Goal: Navigation & Orientation: Find specific page/section

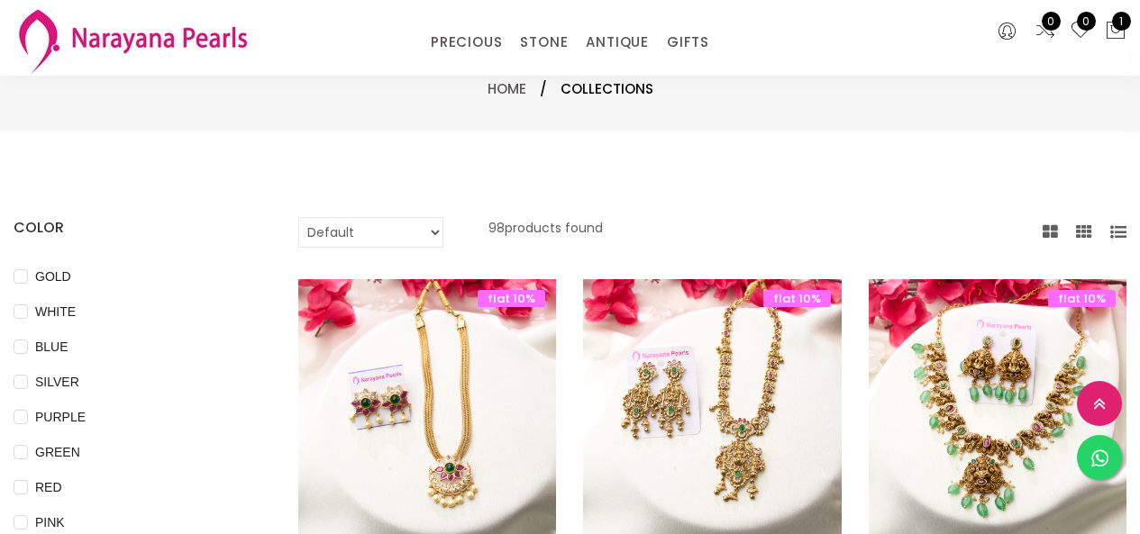
select select "INR"
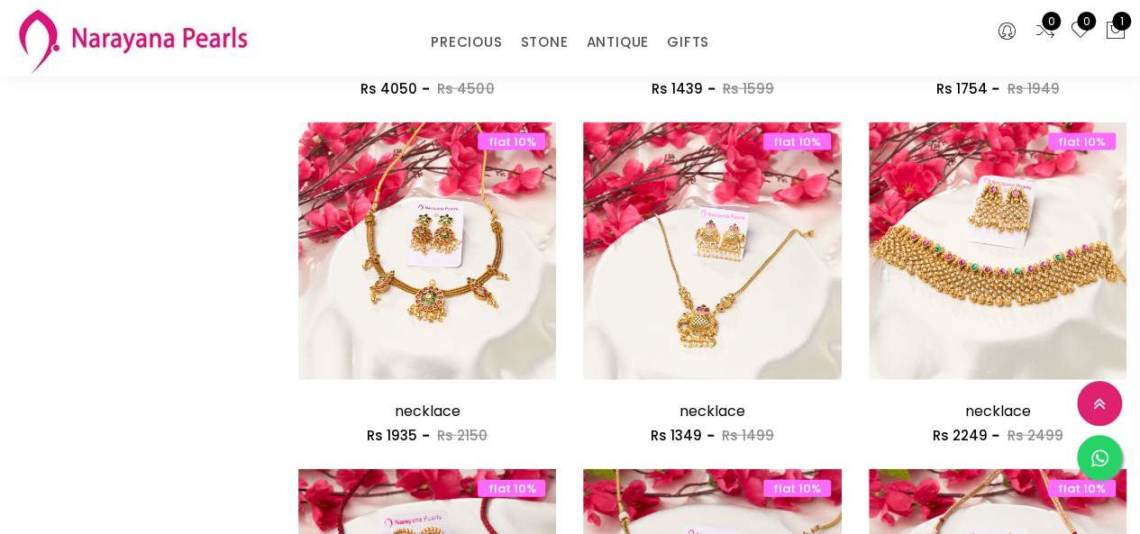
click at [480, 33] on link "PRECIOUS" at bounding box center [466, 42] width 71 height 27
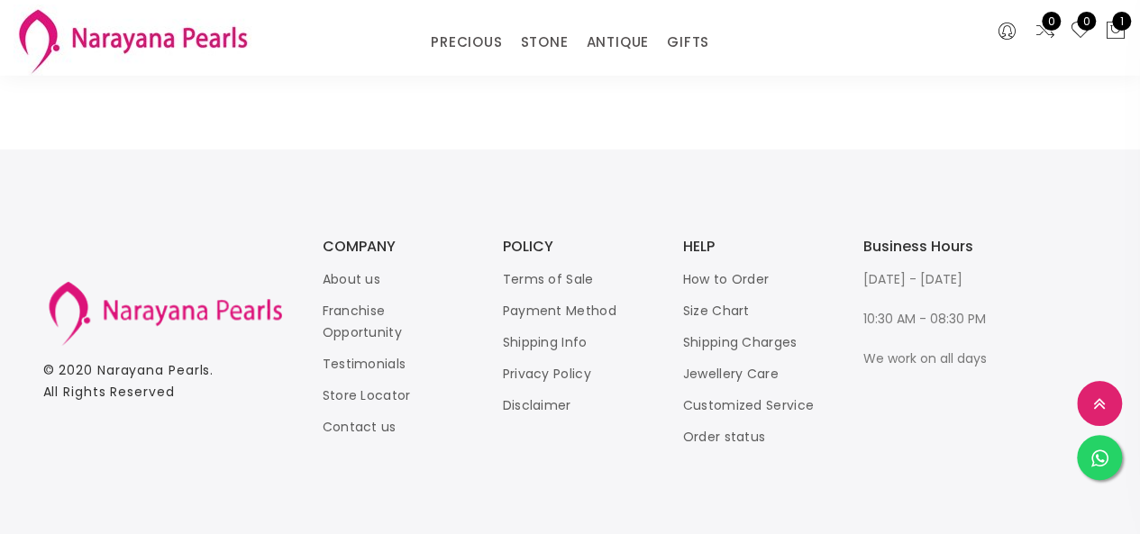
scroll to position [2744, 0]
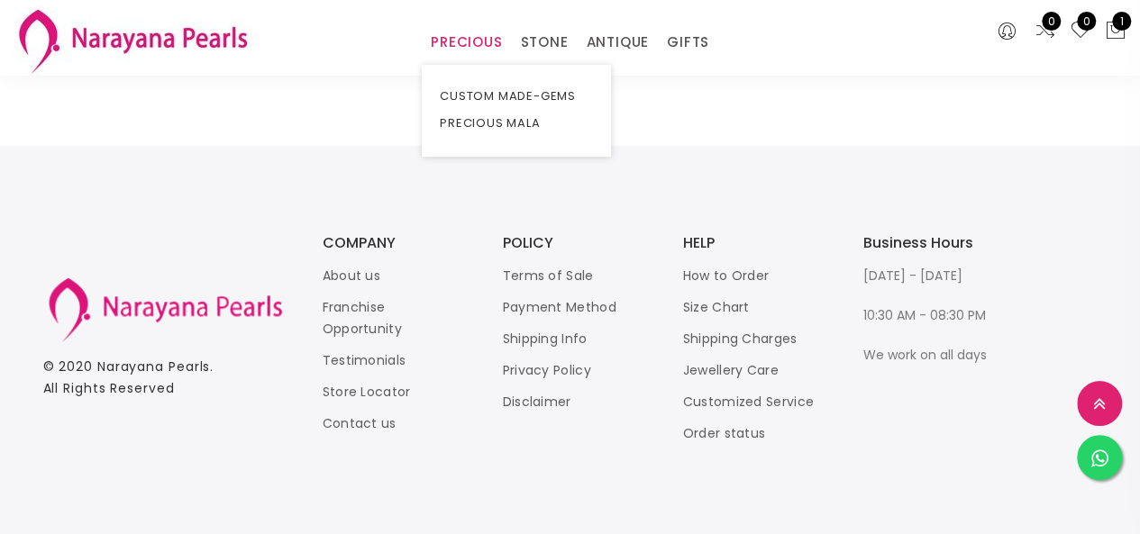
click at [449, 42] on link "PRECIOUS" at bounding box center [466, 42] width 71 height 27
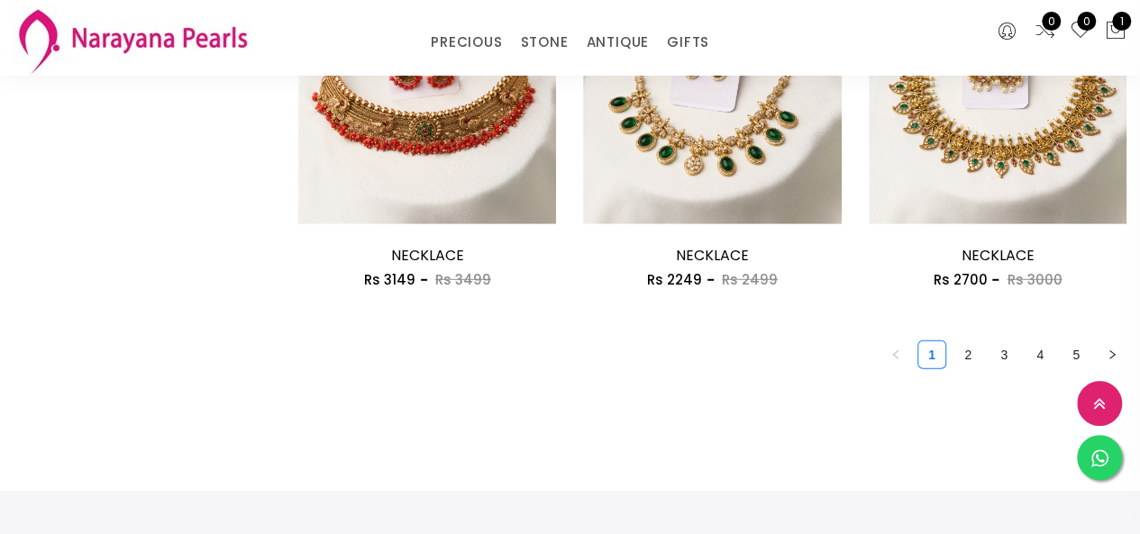
scroll to position [2383, 0]
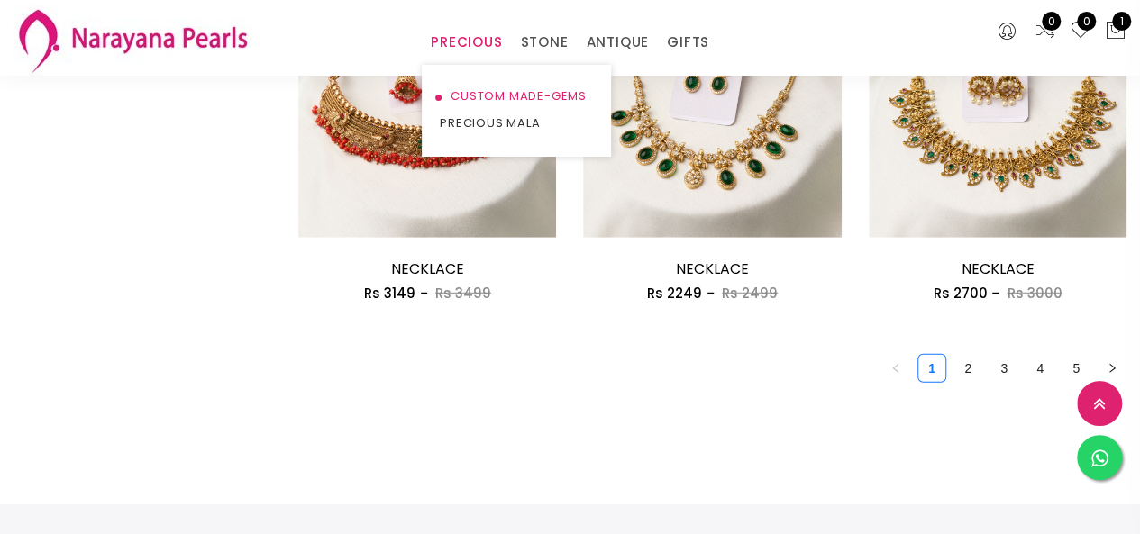
click at [462, 97] on link "CUSTOM MADE-GEMS" at bounding box center [516, 96] width 153 height 27
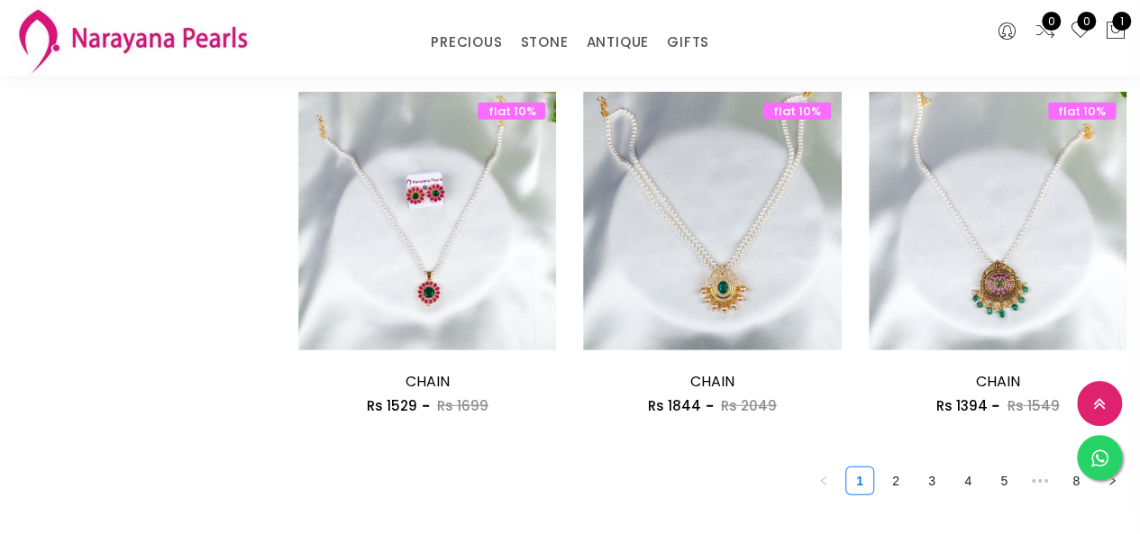
scroll to position [2383, 0]
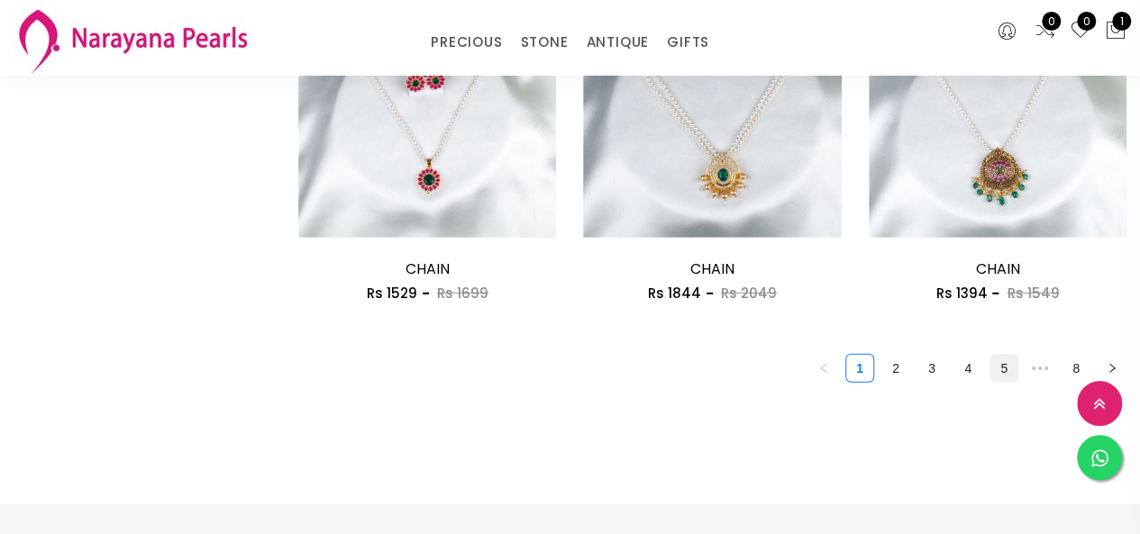
click at [1005, 376] on link "5" at bounding box center [1004, 368] width 27 height 27
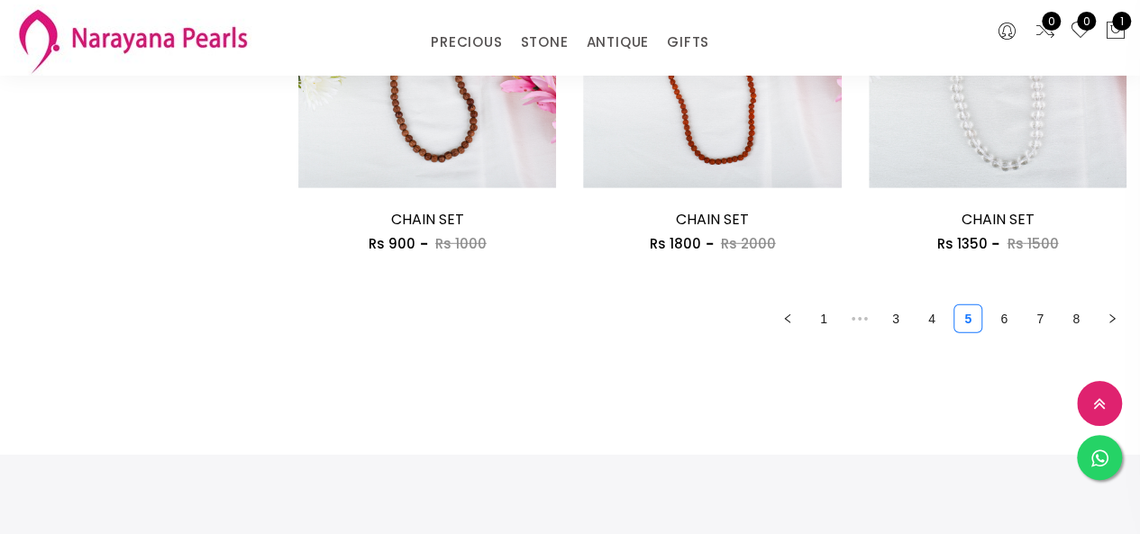
scroll to position [2434, 0]
click at [941, 329] on link "4" at bounding box center [931, 318] width 27 height 27
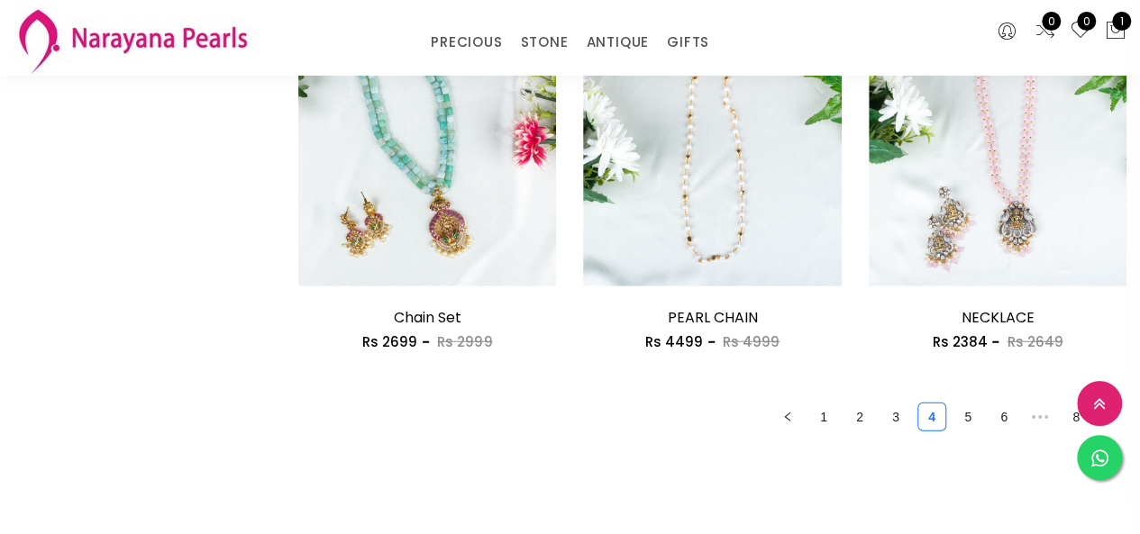
scroll to position [2343, 0]
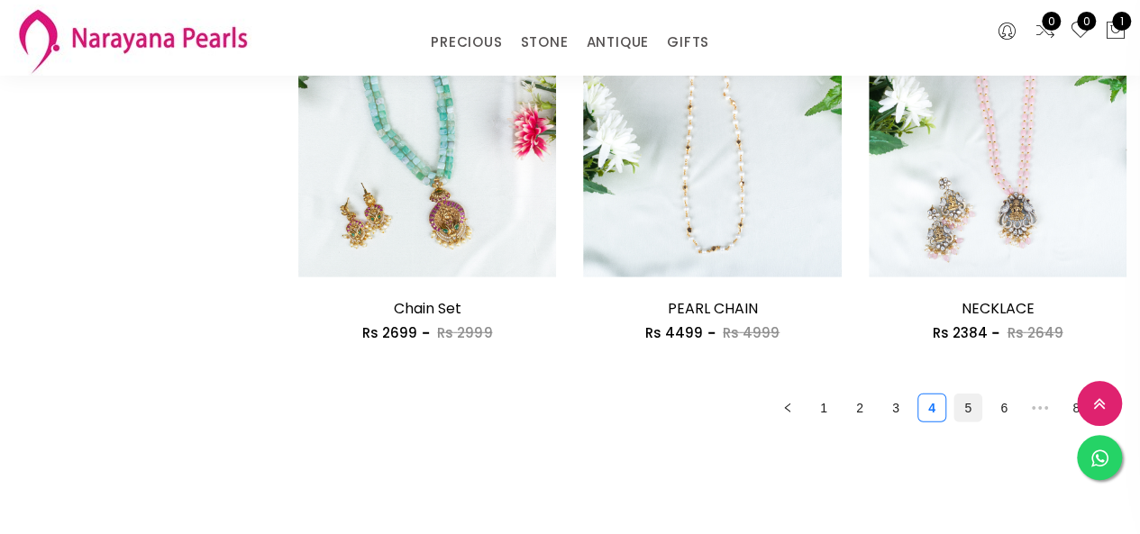
click at [967, 405] on link "5" at bounding box center [968, 408] width 27 height 27
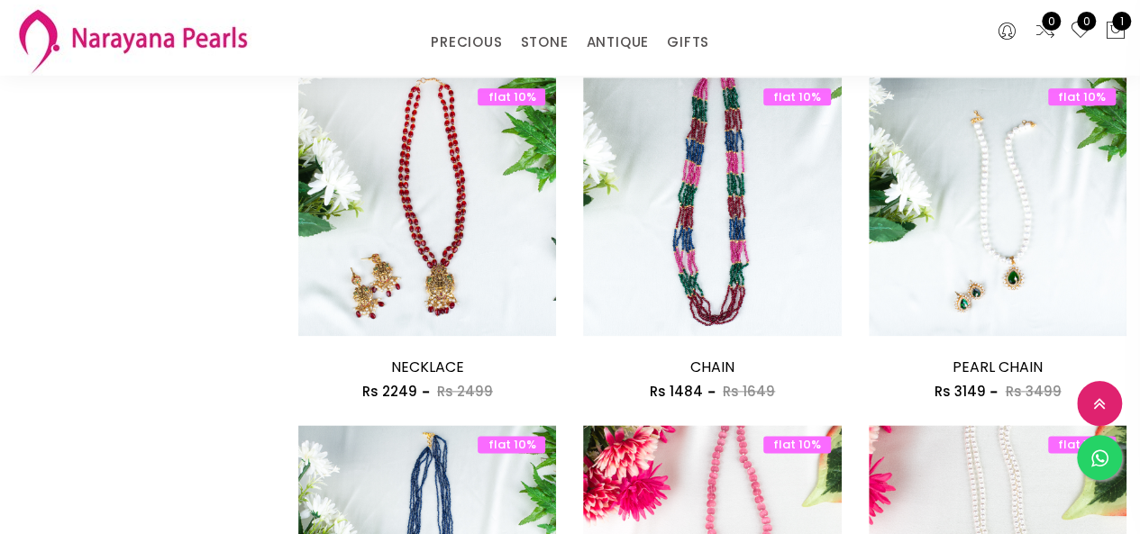
scroll to position [901, 0]
